Goal: Task Accomplishment & Management: Complete application form

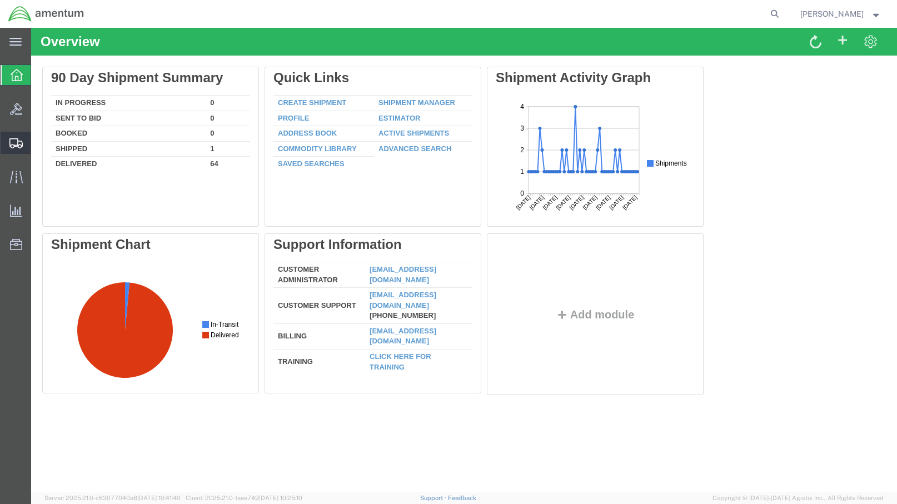
click at [0, 0] on span "Create Shipment" at bounding box center [0, 0] width 0 height 0
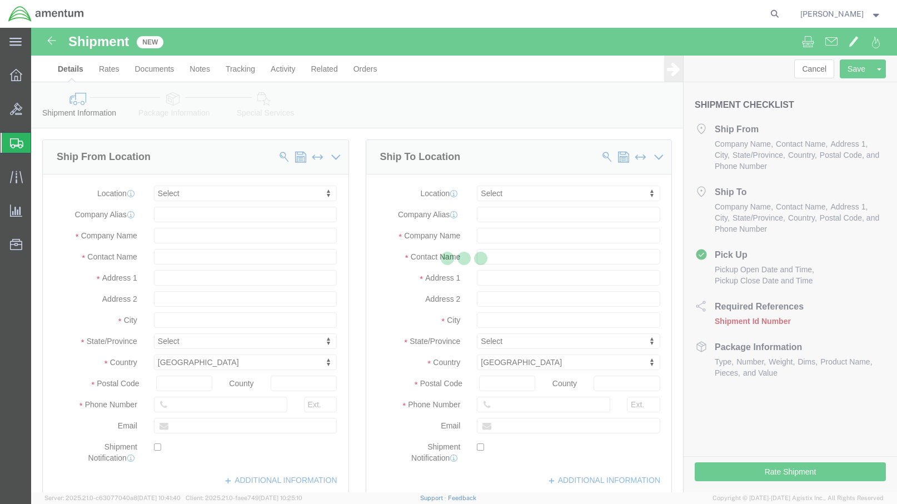
select select
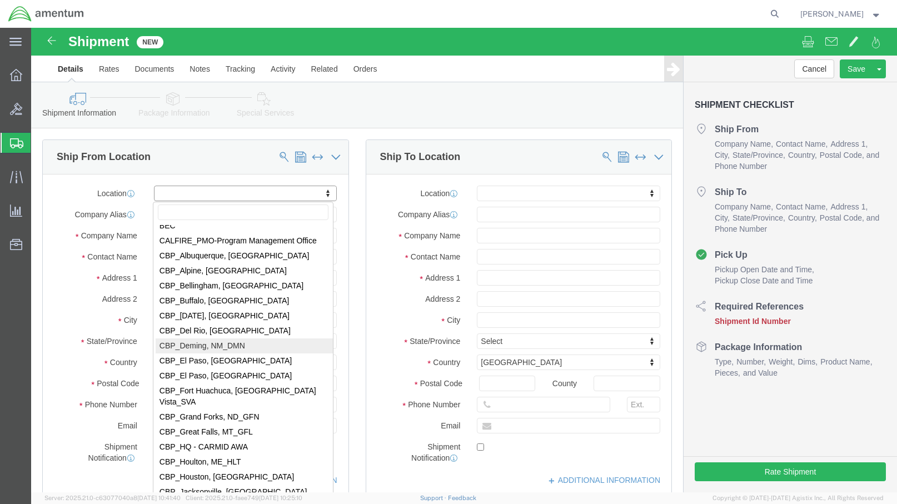
scroll to position [2222, 0]
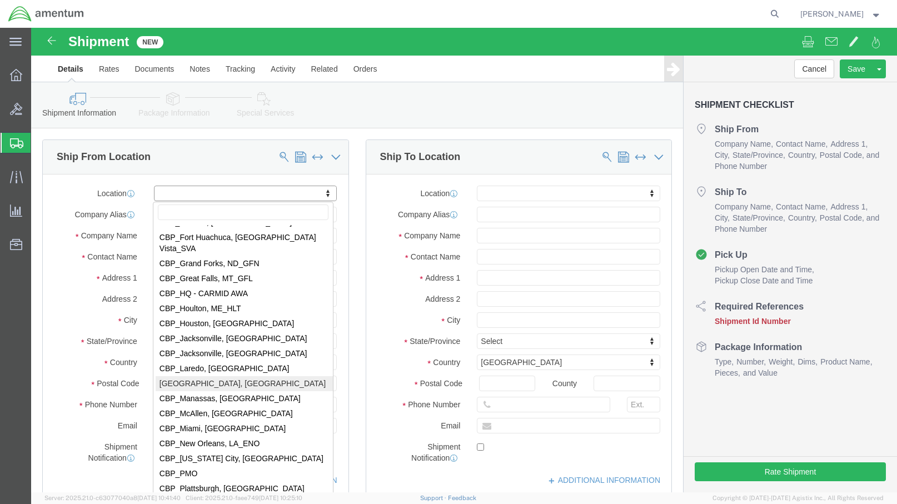
select select "49924"
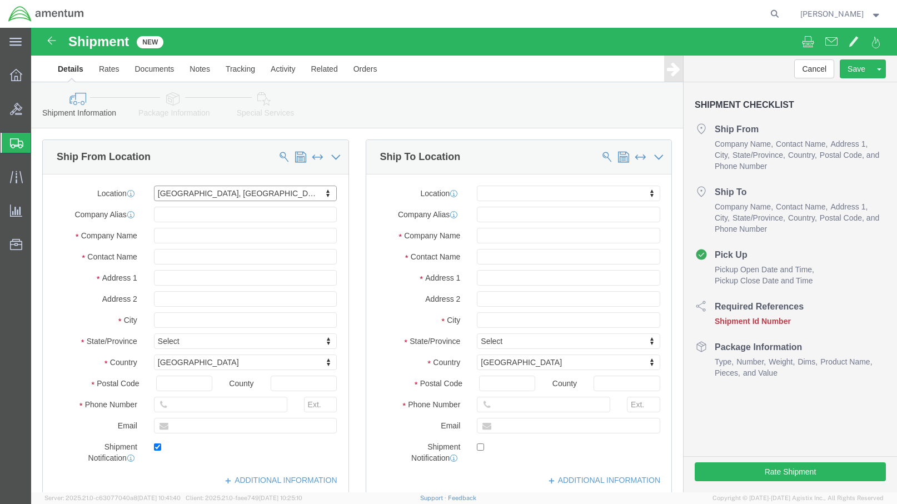
type input "[GEOGRAPHIC_DATA]"
type input "Suite 200"
type input "11735"
type input "[PHONE_NUMBER]"
type input "236"
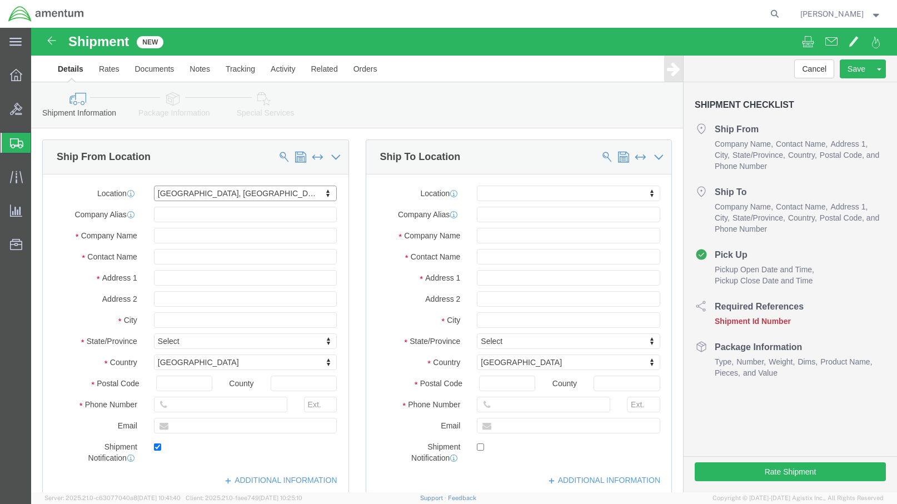
type input "[PERSON_NAME][EMAIL_ADDRESS][PERSON_NAME][DOMAIN_NAME]"
checkbox input "true"
type input "Amentum Services, Inc"
type input "[PERSON_NAME]"
type input "Farmingdale"
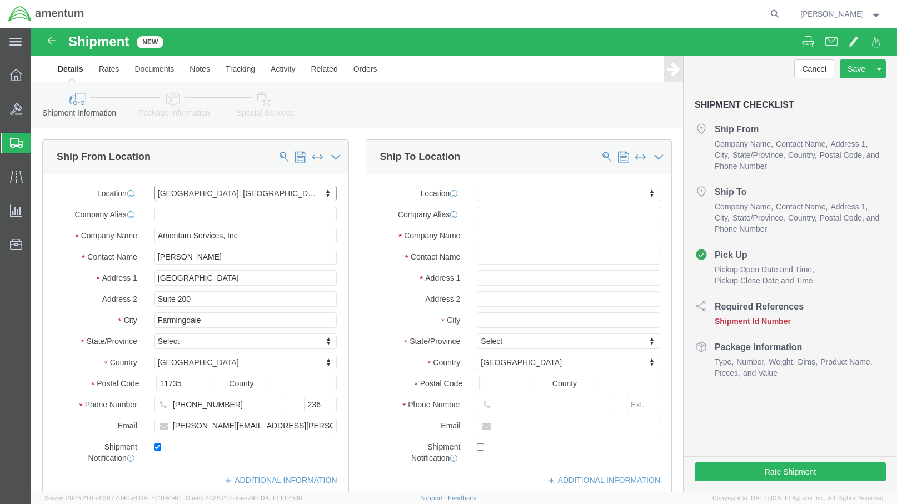
select select "NY"
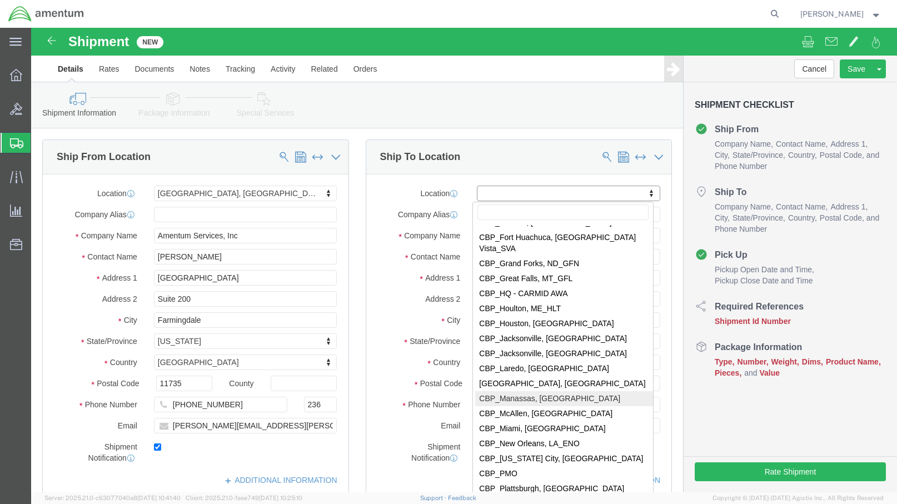
select select "49925"
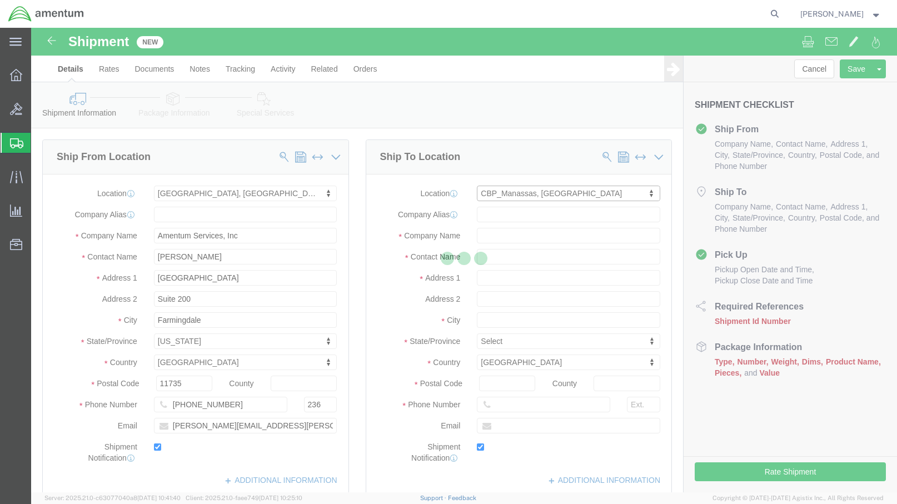
type input "[STREET_ADDRESS]"
type input "20110"
type input "[PHONE_NUMBER]"
type input "236"
type input "[PERSON_NAME][EMAIL_ADDRESS][PERSON_NAME][DOMAIN_NAME]"
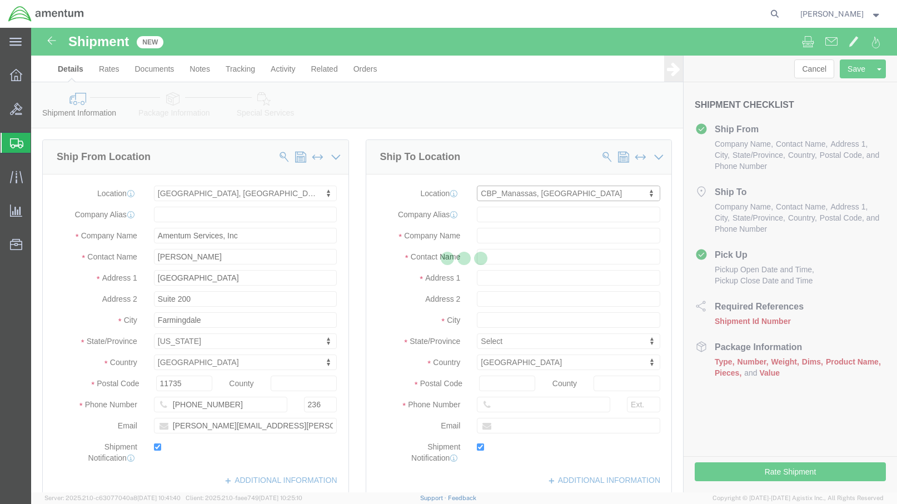
checkbox input "true"
type input "Amentum Services, Inc"
type input "[PERSON_NAME]"
type input "Manassas"
select select "VA"
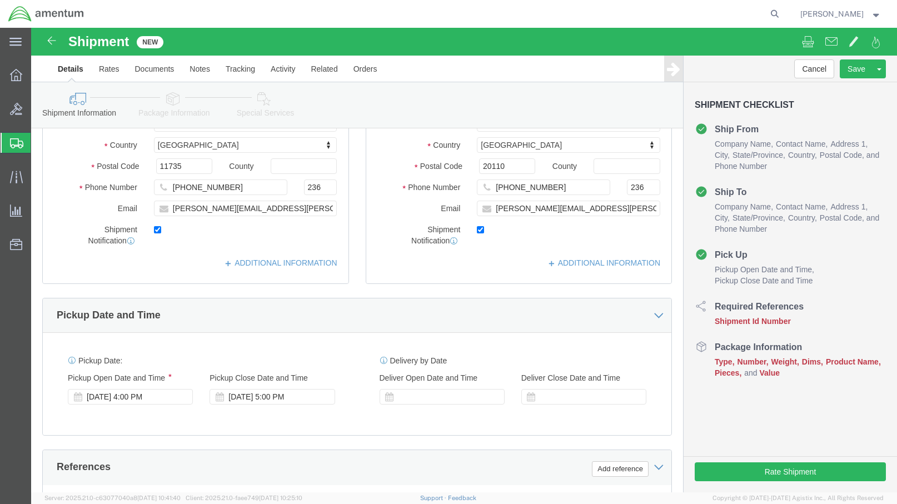
scroll to position [278, 0]
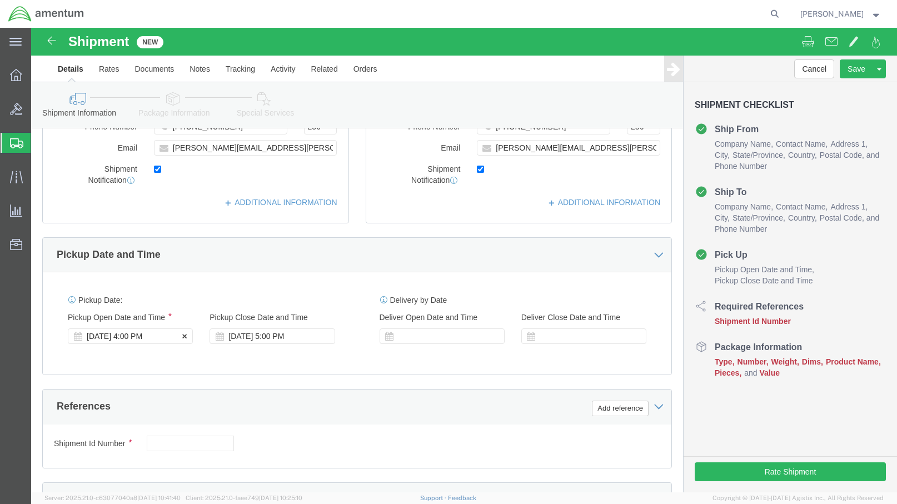
click div "[DATE] 4:00 PM"
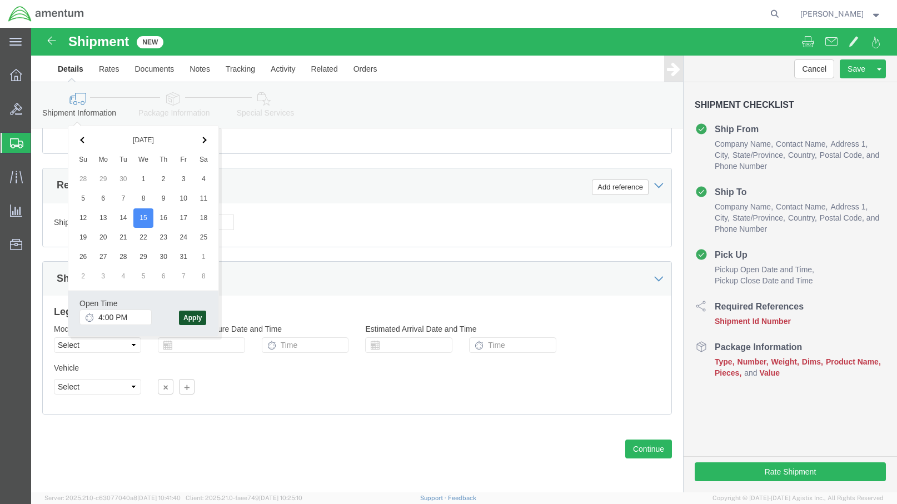
click button "Apply"
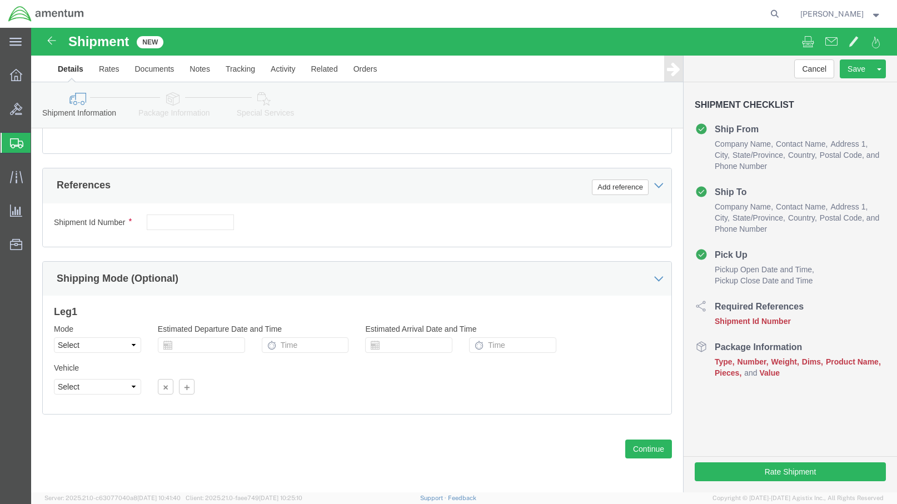
scroll to position [388, 0]
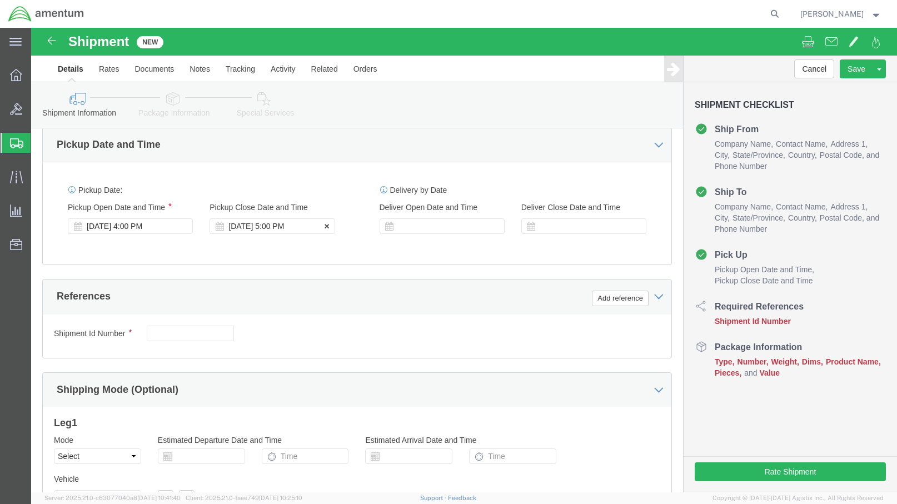
click div "[DATE] 5:00 PM"
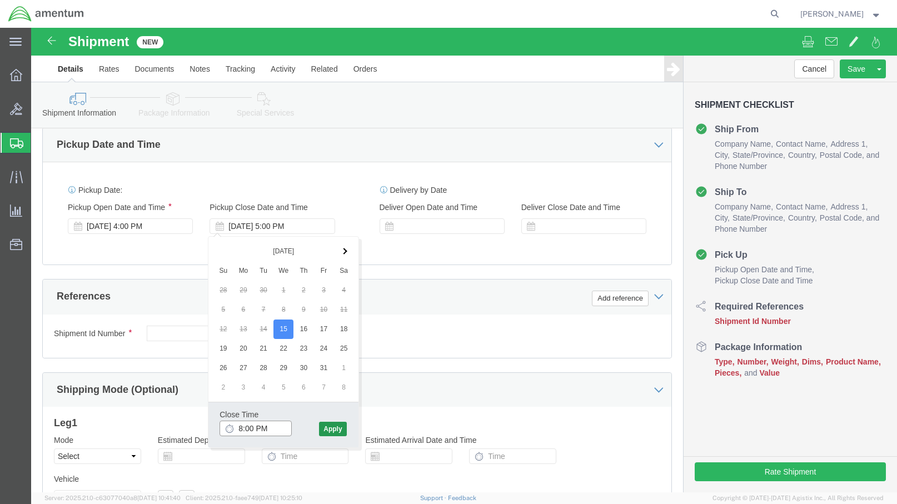
type input "8:00 PM"
click button "Apply"
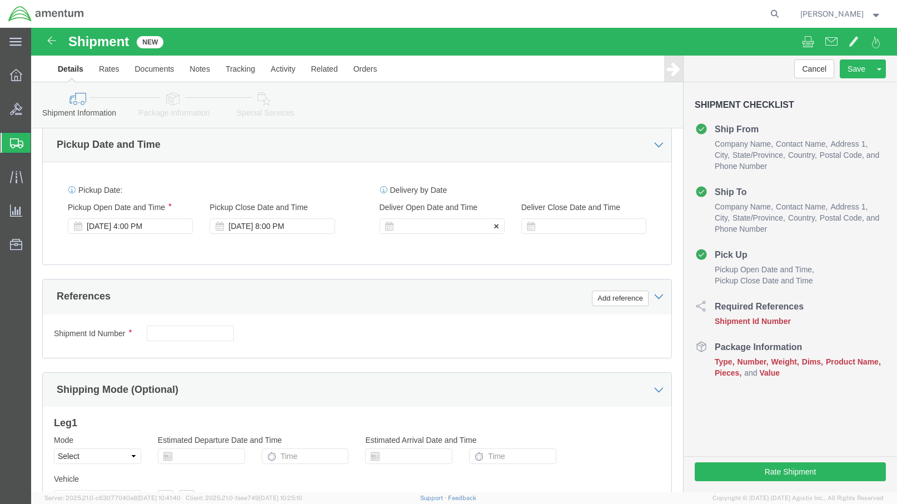
click div
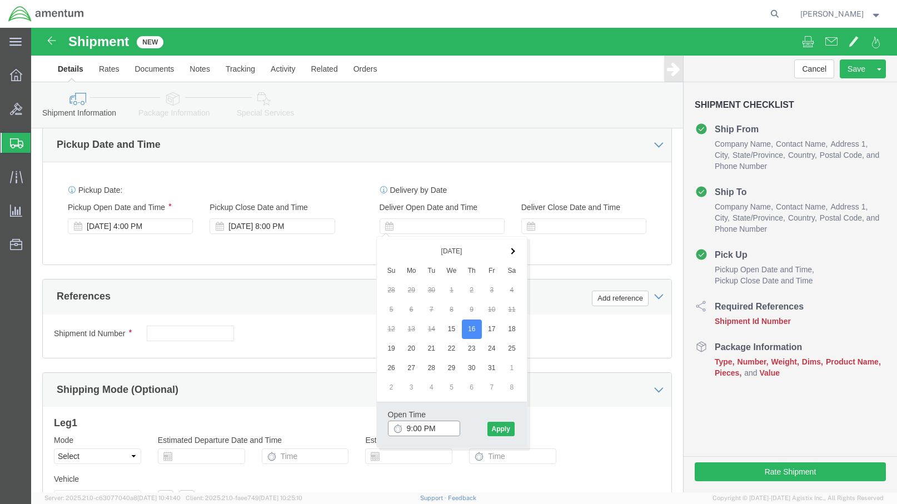
click input "9:00 PM"
click input "8:00 PM"
type input "8:00 AM"
click button "Apply"
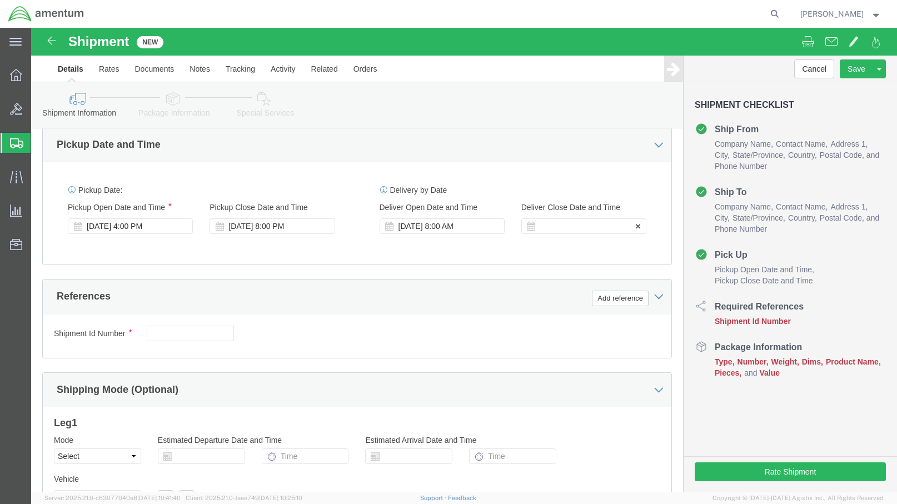
click div
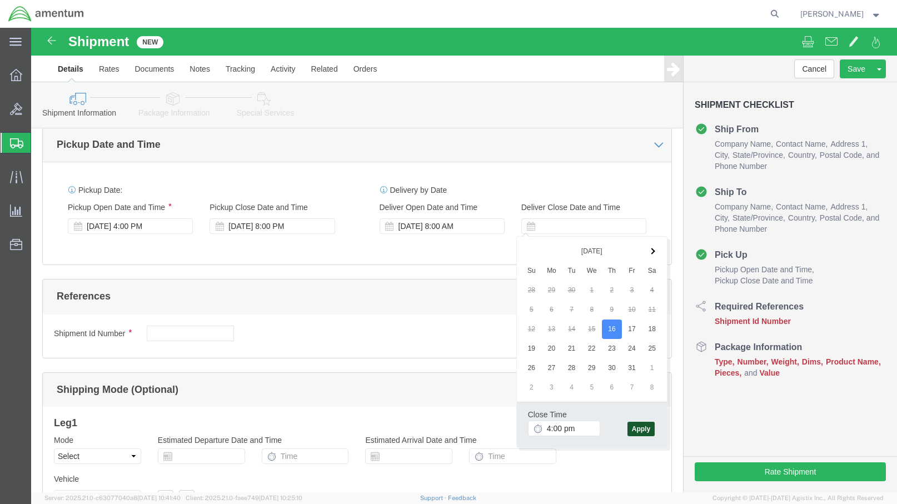
type input "4:00 PM"
click button "Apply"
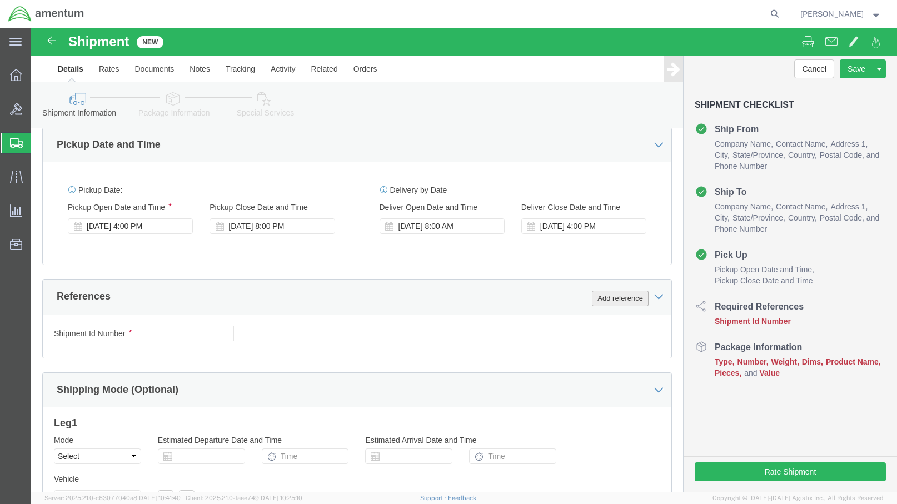
click button "Add reference"
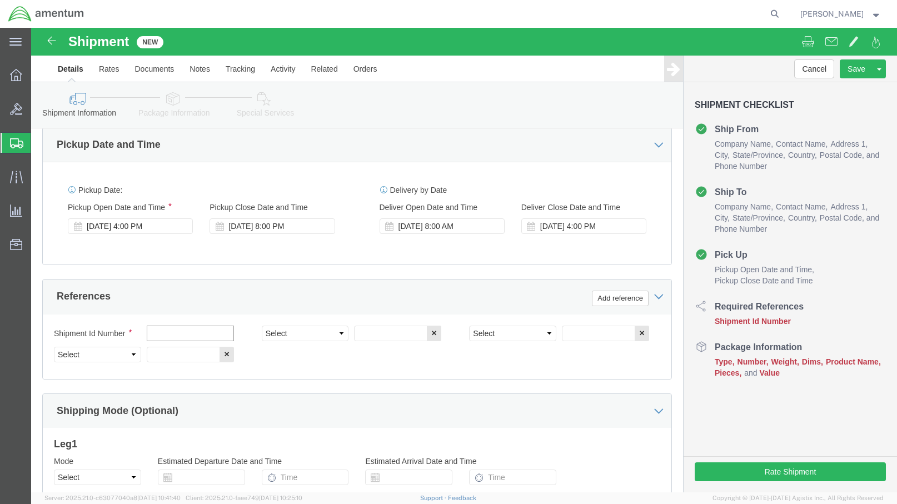
click input "text"
type input "2"
click select "Select Account Type Activity ID Airline Appointment Number ASN Batch Request # …"
select select "DEPT"
click select "Select Account Type Activity ID Airline Appointment Number ASN Batch Request # …"
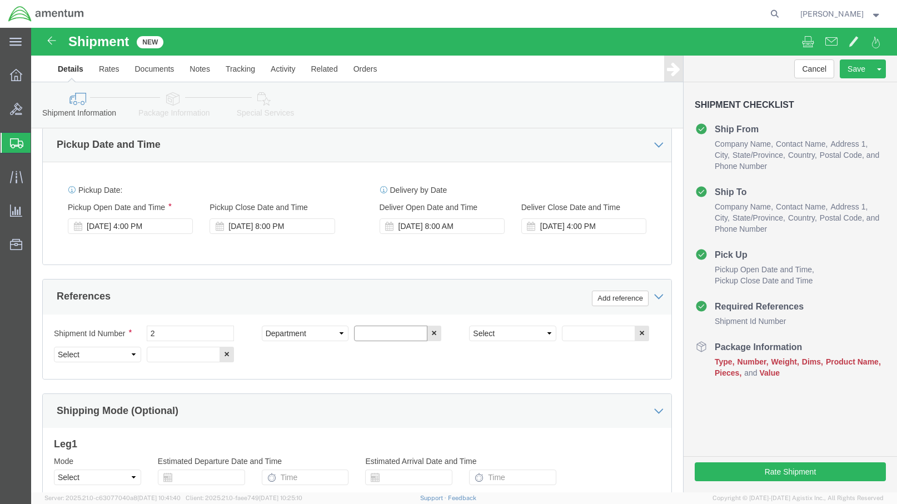
click input "text"
type input "CBP"
click select "Select Account Type Activity ID Airline Appointment Number ASN Batch Request # …"
select select "PROJNUM"
click select "Select Account Type Activity ID Airline Appointment Number ASN Batch Request # …"
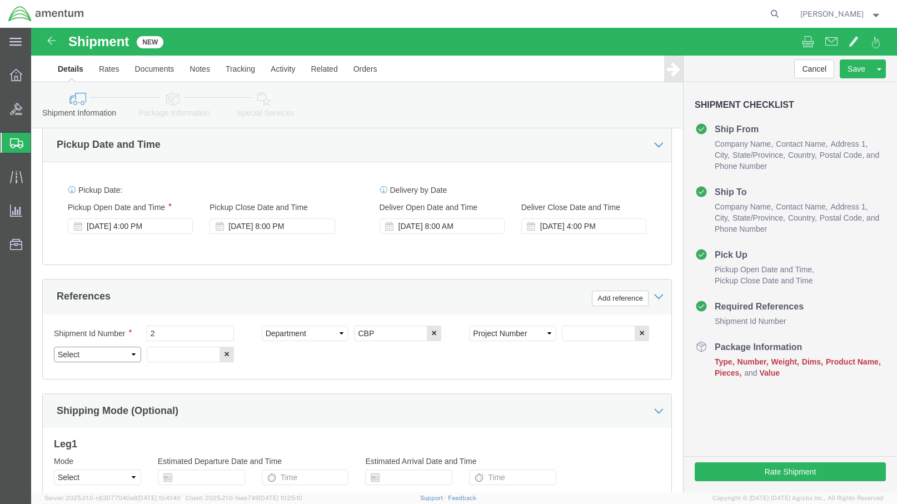
click select "Select Account Type Activity ID Airline Appointment Number ASN Batch Request # …"
select select "CUSTREF"
click select "Select Account Type Activity ID Airline Appointment Number ASN Batch Request # …"
click input "text"
type input "m"
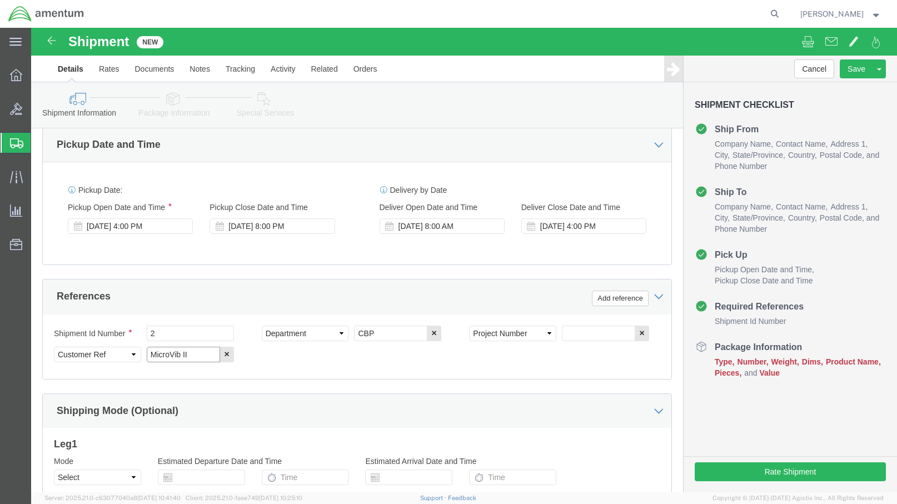
type input "MicroVib II"
click input "text"
paste input "6114.00.03.2219.ENY.0000"
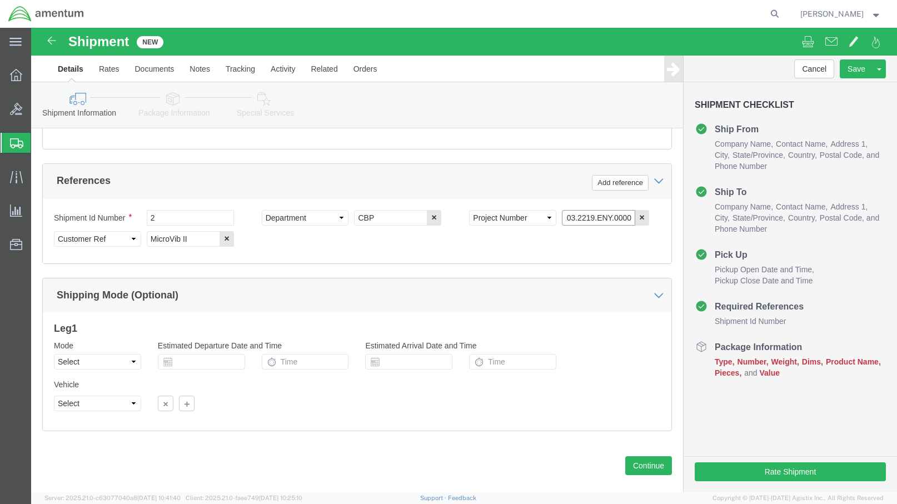
scroll to position [520, 0]
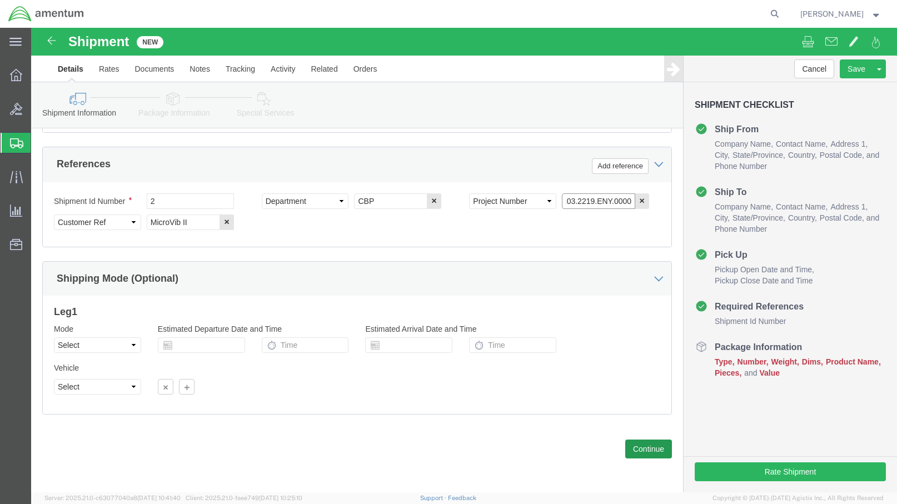
type input "6114.00.03.2219.ENY.0000"
click button "Continue"
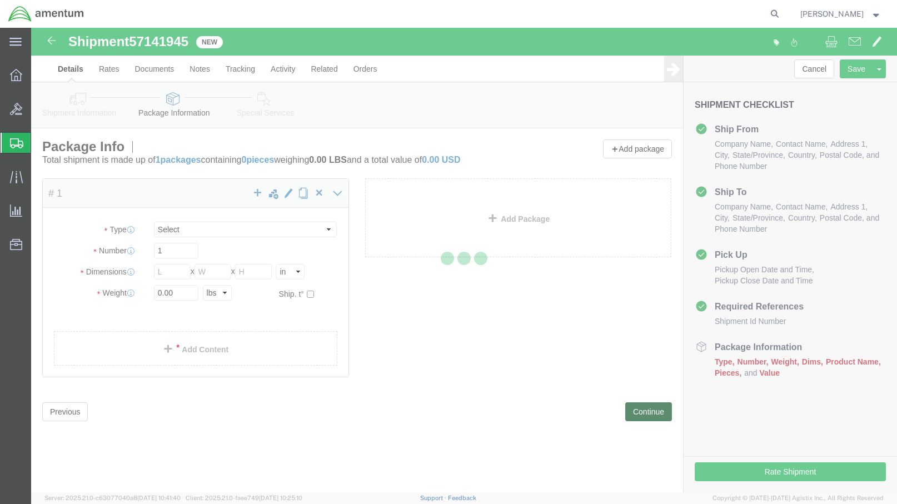
select select "CBOX"
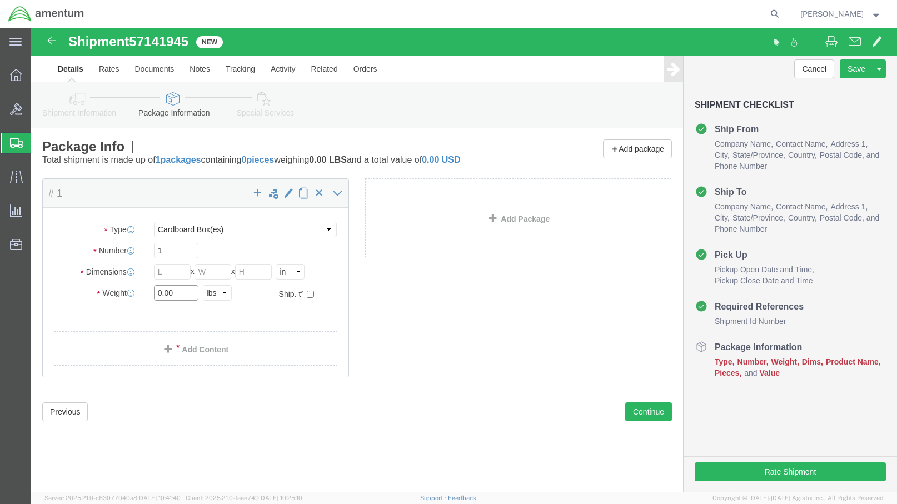
drag, startPoint x: 142, startPoint y: 264, endPoint x: 124, endPoint y: 265, distance: 17.8
click input "0.00"
type input "30.0"
click input "text"
type input "22"
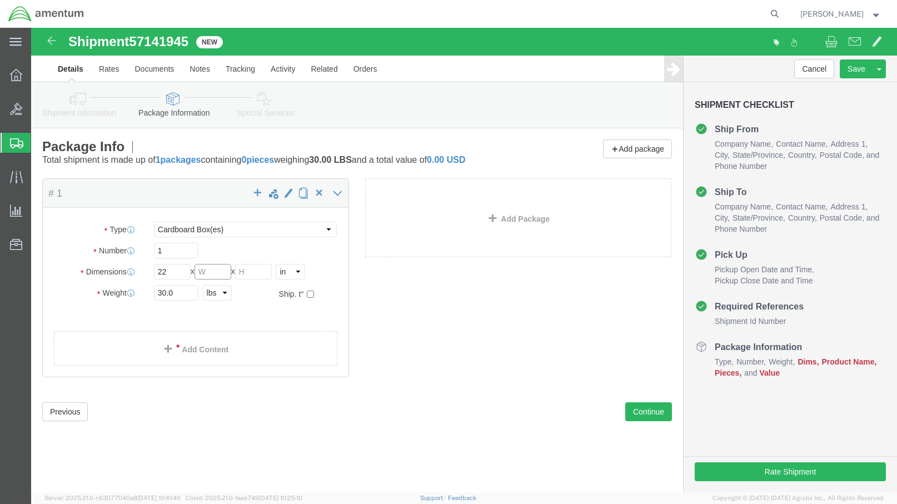
click input "text"
type input "15"
click input "text"
type input "10"
click link "Add Content"
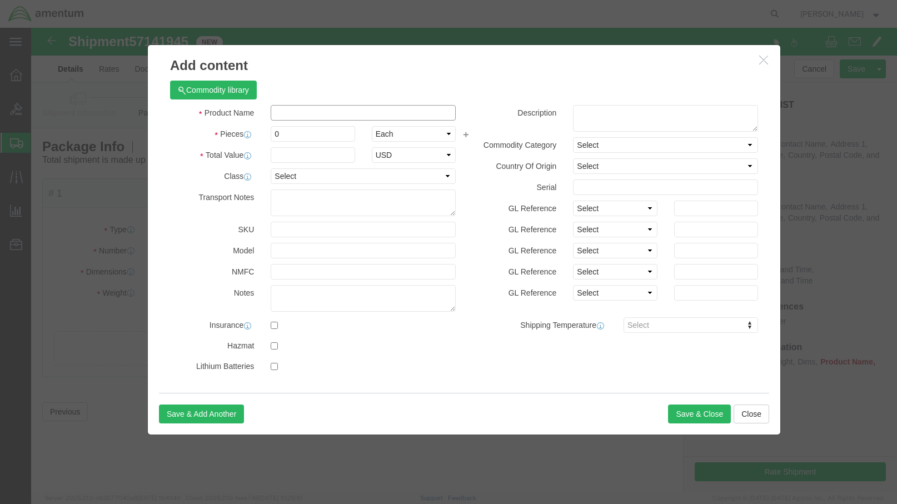
click input "text"
type input "MicroVib II"
click label "Pieces"
click input "0"
drag, startPoint x: 249, startPoint y: 109, endPoint x: 243, endPoint y: 109, distance: 6.7
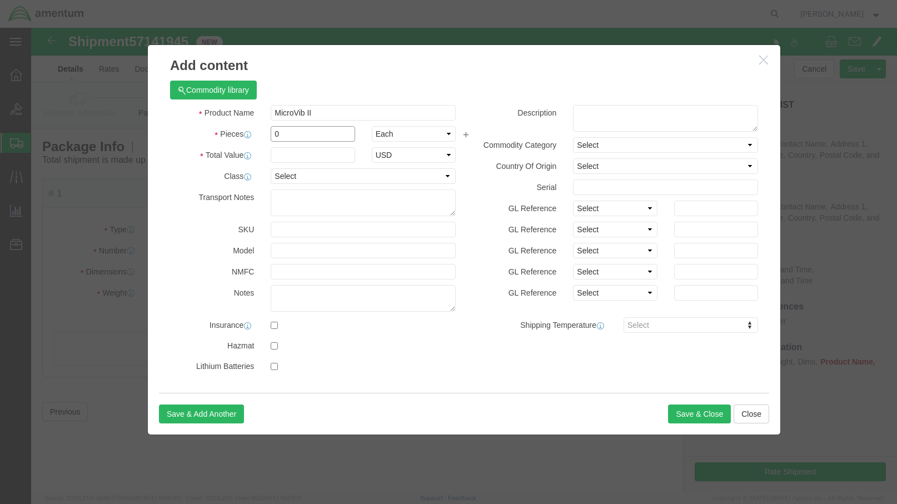
click input "0"
type input "1"
click input "text"
type input "13000"
click button "Save & Close"
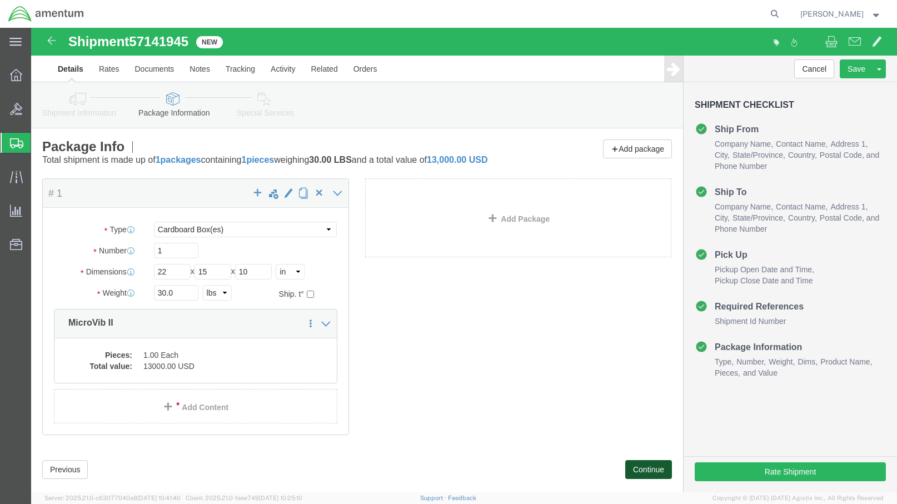
click button "Continue"
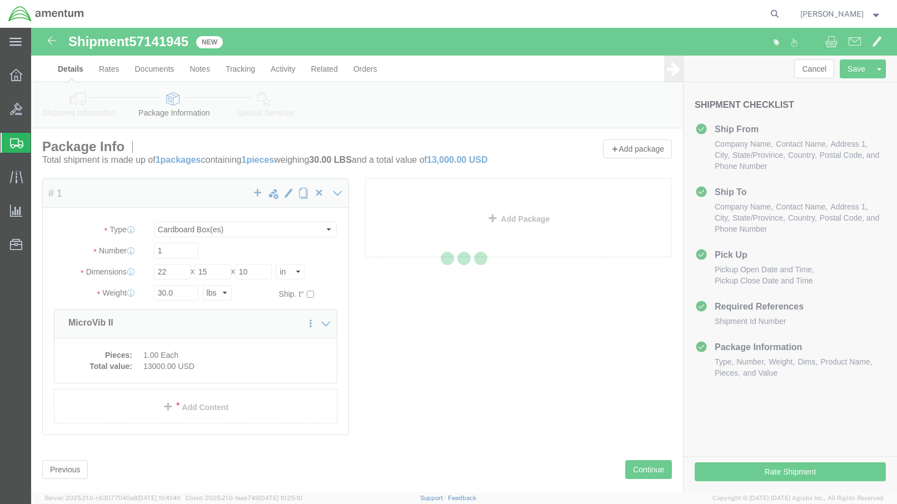
select select
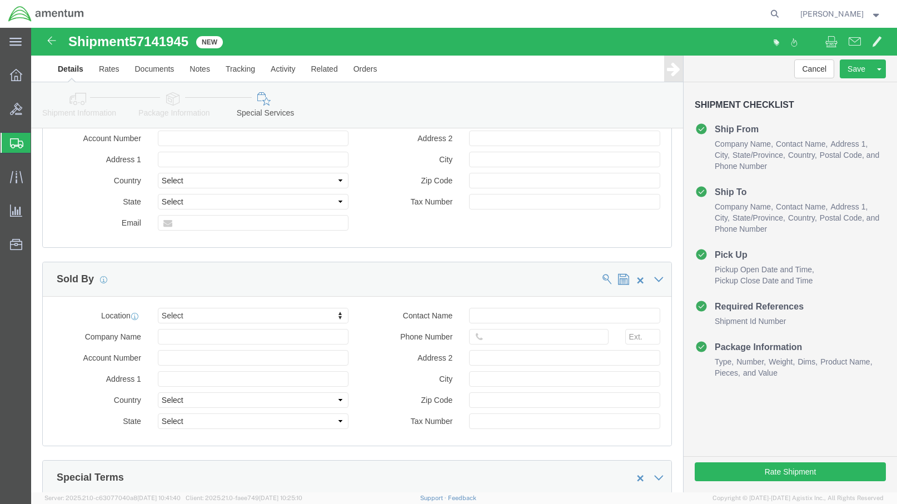
scroll to position [1054, 0]
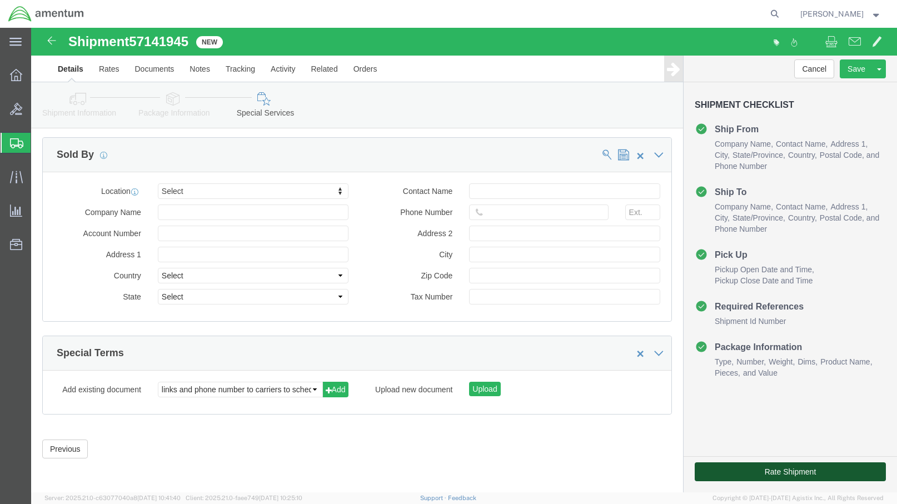
click button "Rate Shipment"
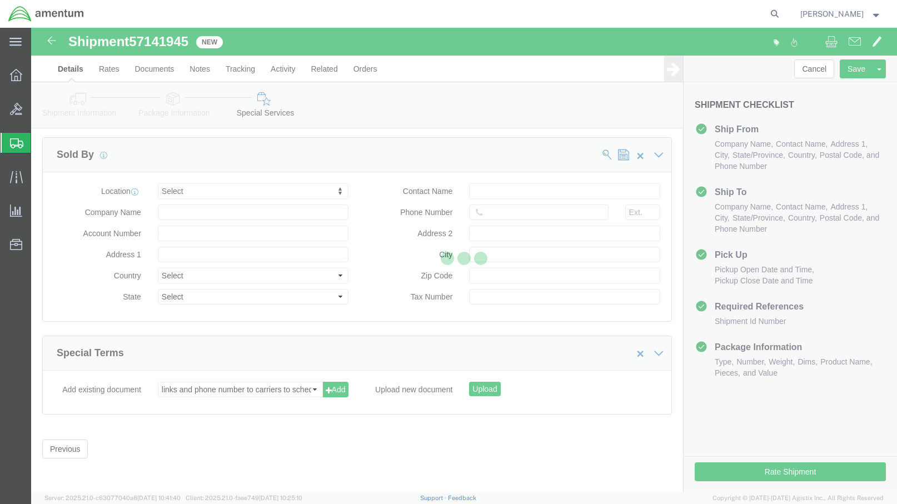
scroll to position [116, 0]
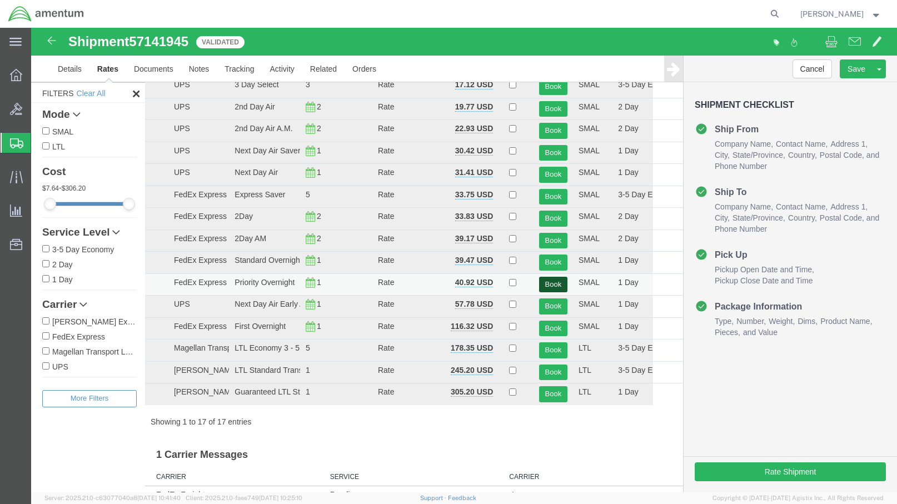
click at [548, 282] on button "Book" at bounding box center [553, 285] width 28 height 16
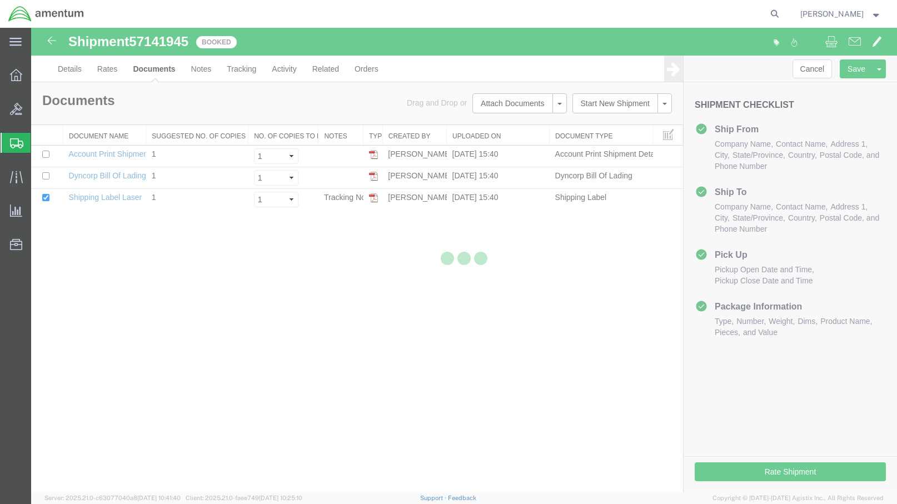
scroll to position [0, 0]
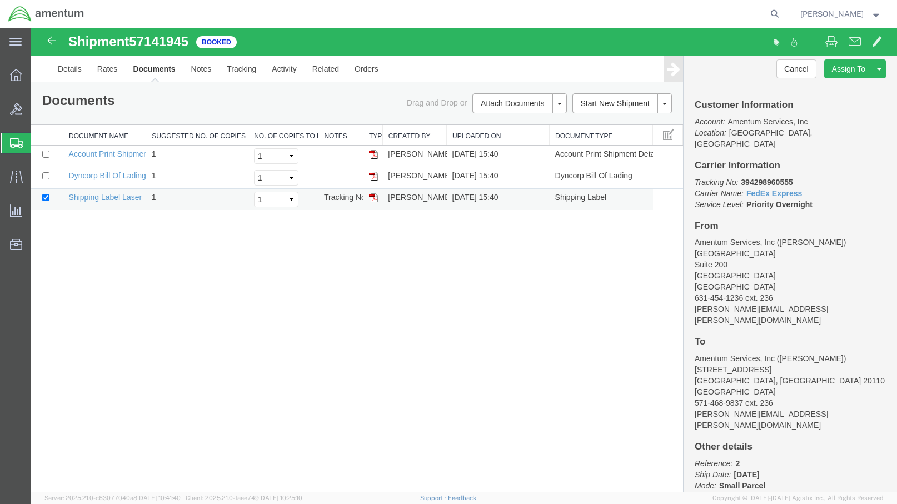
click at [373, 198] on img at bounding box center [373, 197] width 9 height 9
click at [69, 68] on link "Details" at bounding box center [69, 69] width 39 height 27
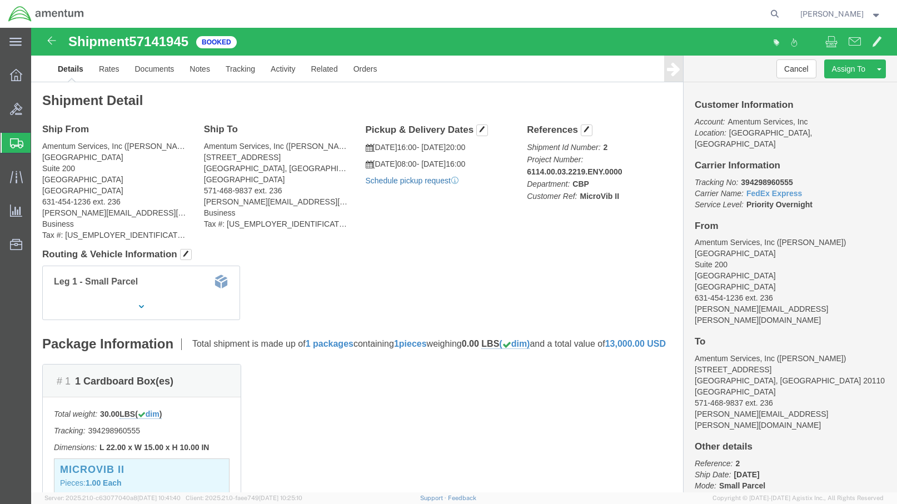
click link "Schedule pickup request"
